Goal: Transaction & Acquisition: Purchase product/service

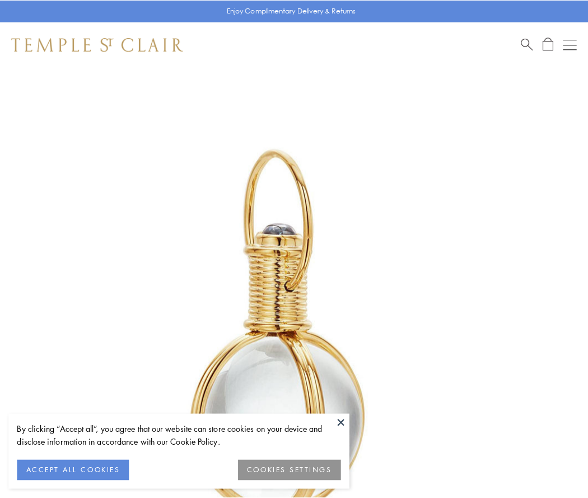
scroll to position [292, 0]
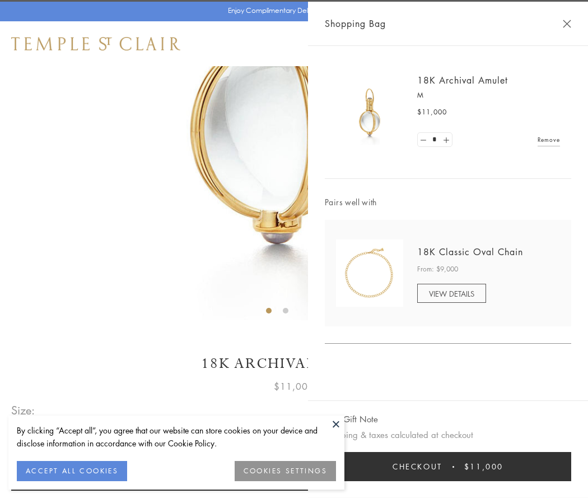
click at [448, 466] on button "Checkout $11,000" at bounding box center [448, 466] width 247 height 29
